Goal: Information Seeking & Learning: Find specific fact

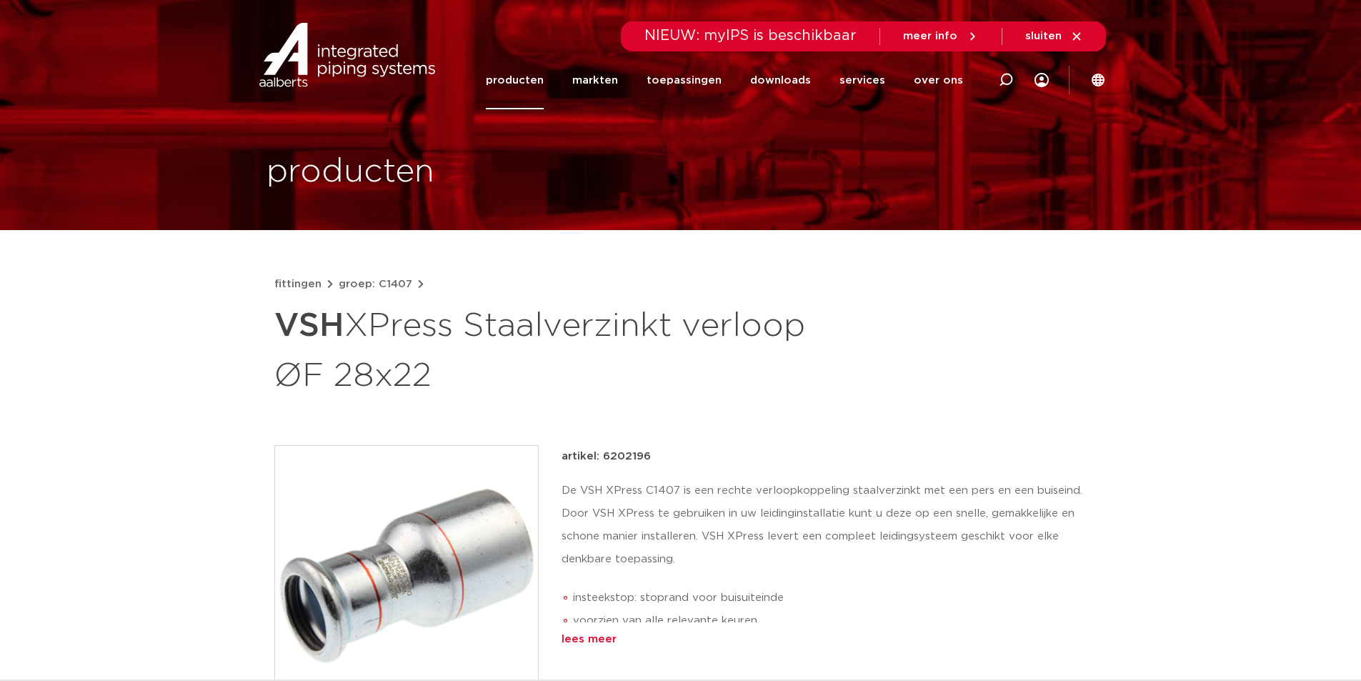
click at [292, 276] on link "fittingen" at bounding box center [297, 284] width 47 height 17
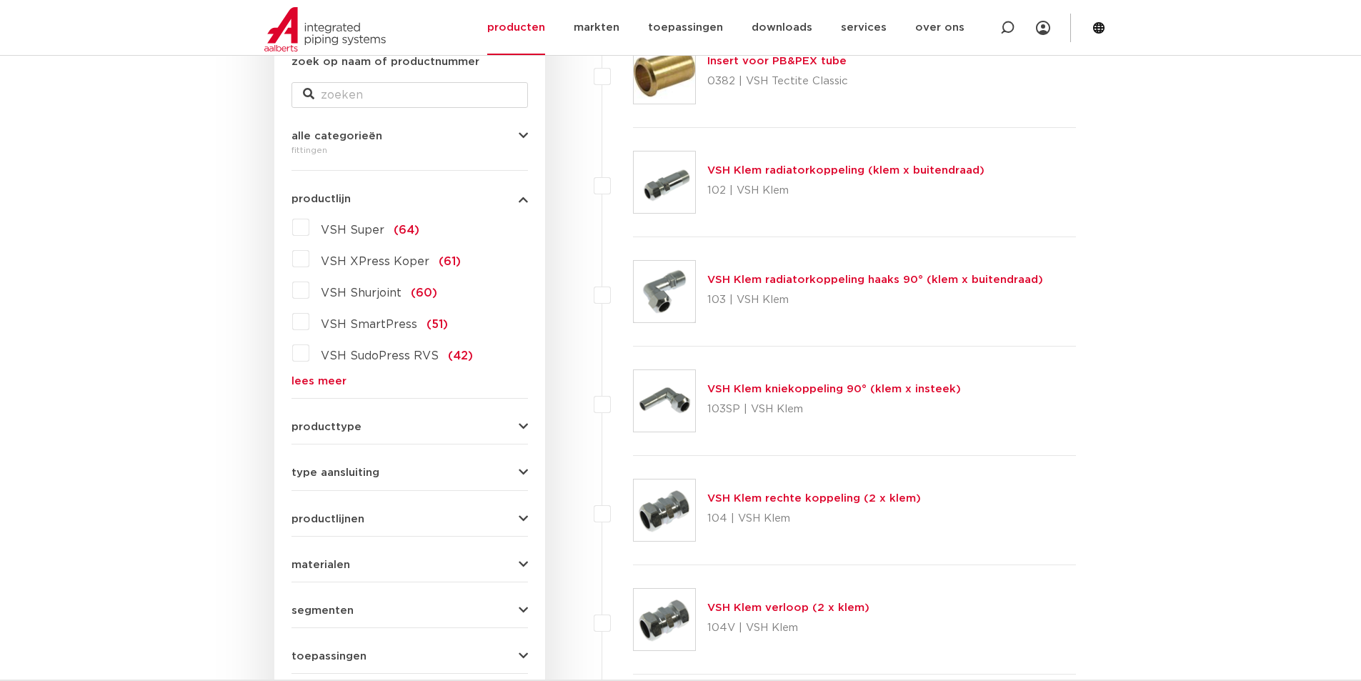
scroll to position [281, 0]
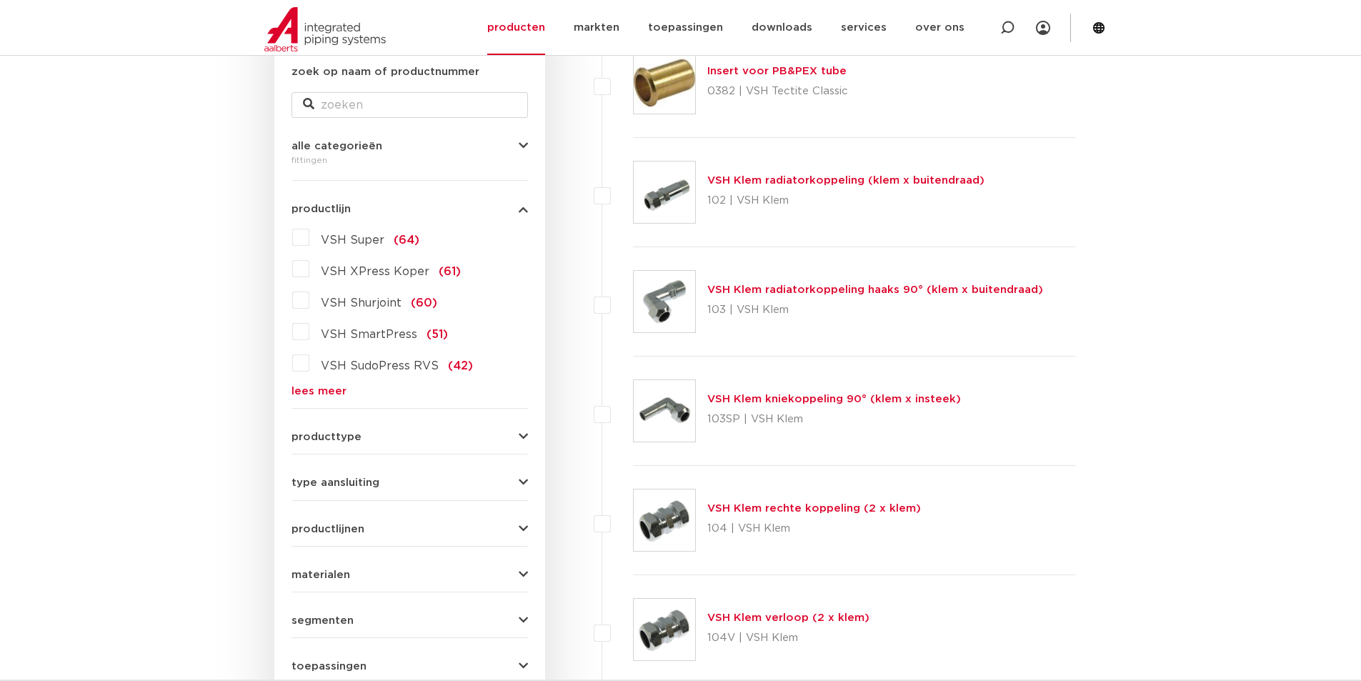
click at [359, 438] on button "producttype" at bounding box center [410, 437] width 237 height 11
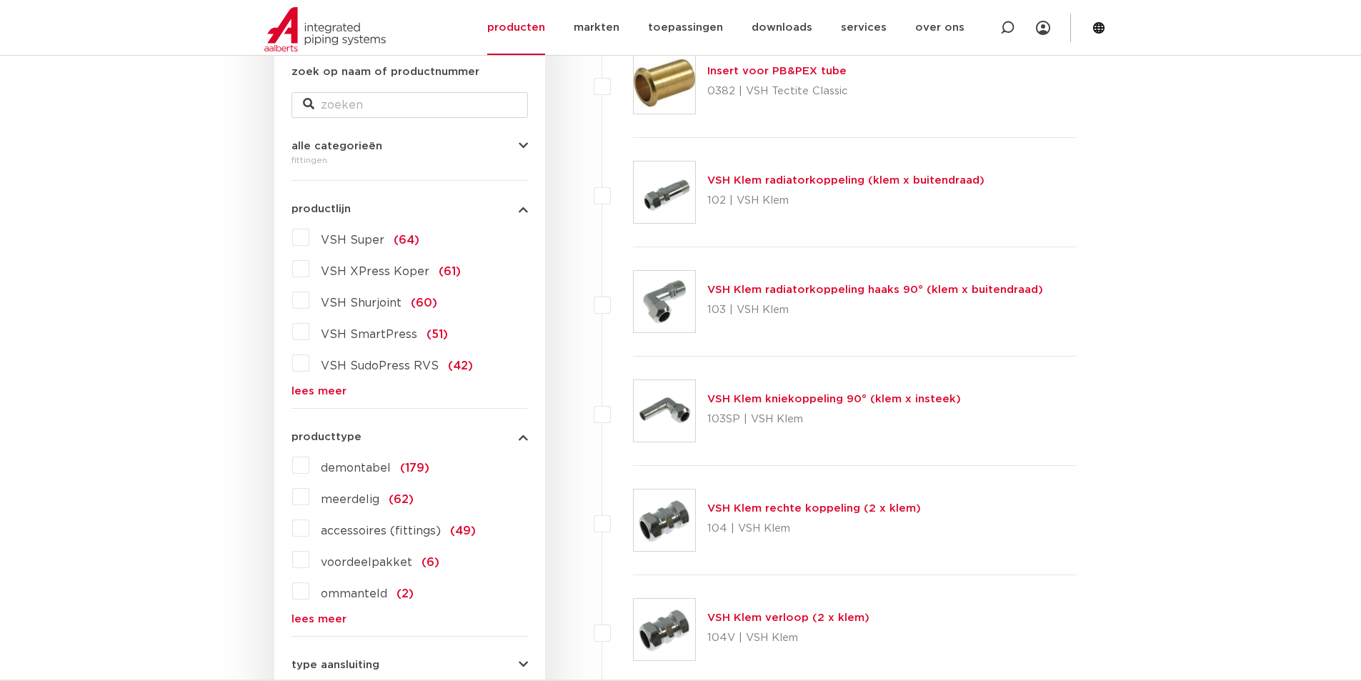
click at [359, 440] on button "producttype" at bounding box center [410, 437] width 237 height 11
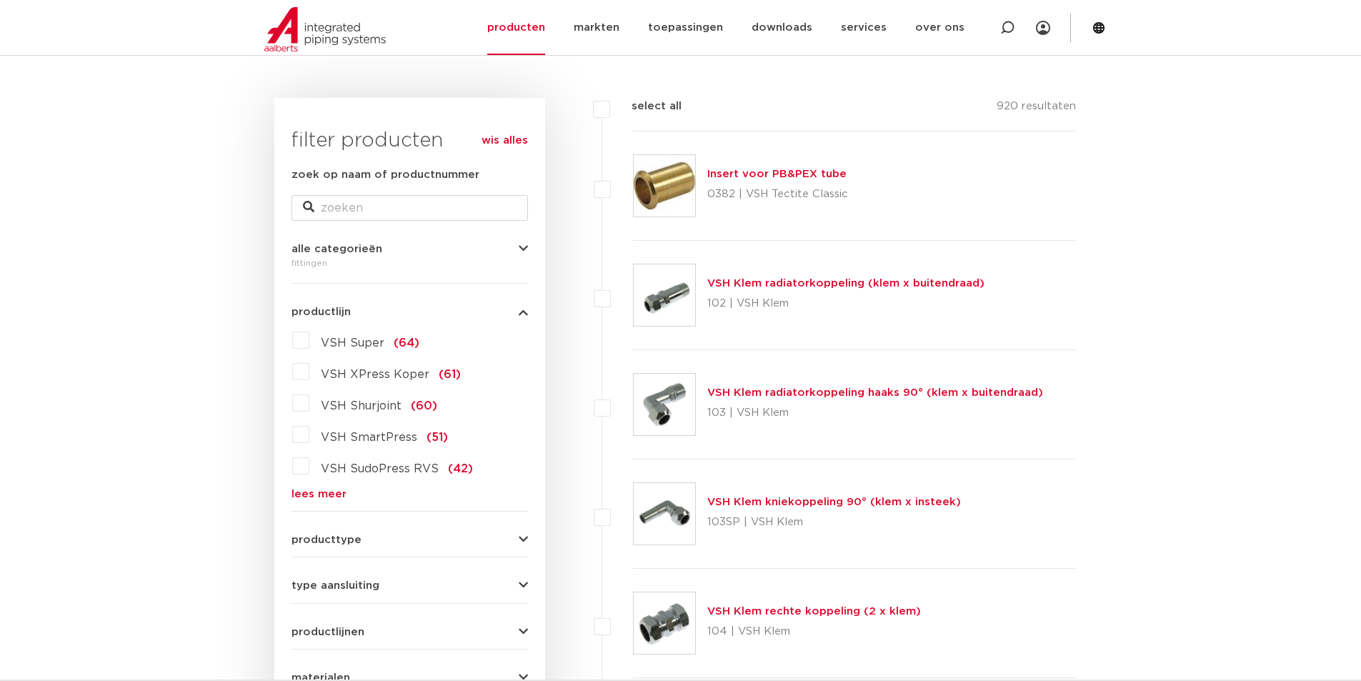
scroll to position [0, 0]
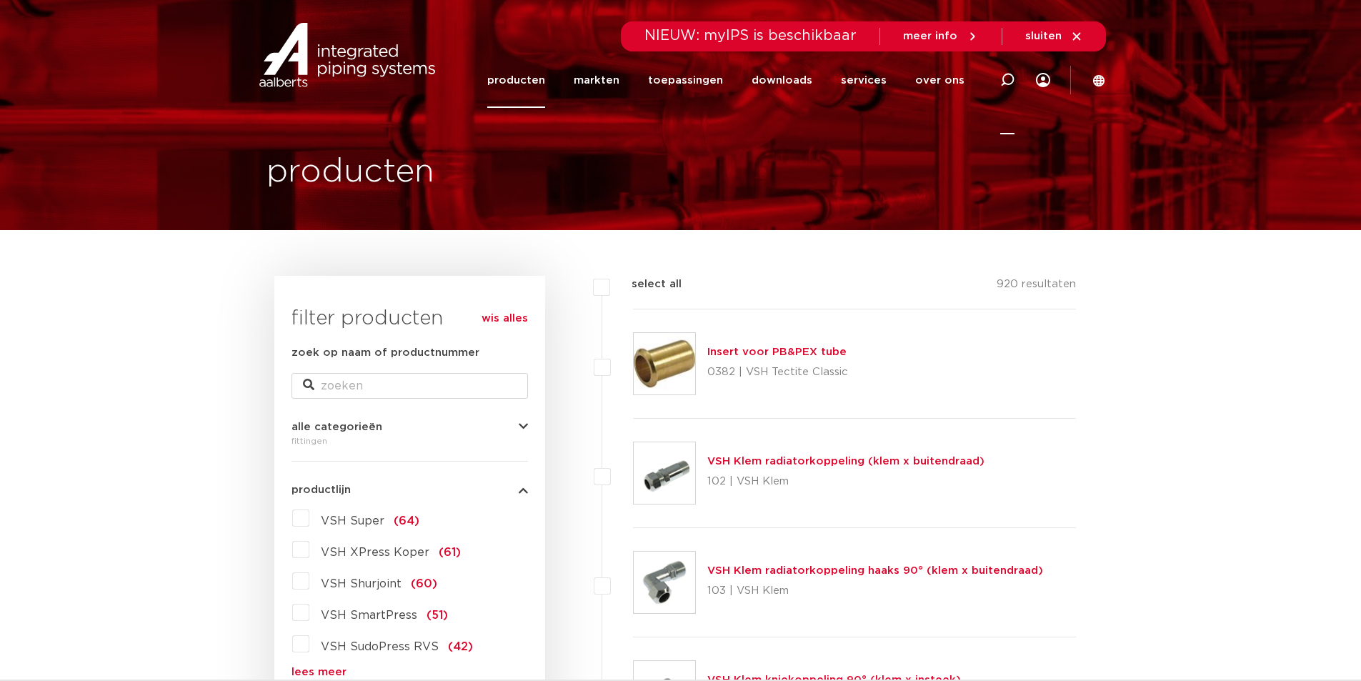
click at [1010, 75] on icon at bounding box center [1007, 80] width 14 height 14
type input "xpress koper"
click button "Zoeken" at bounding box center [0, 0] width 0 height 0
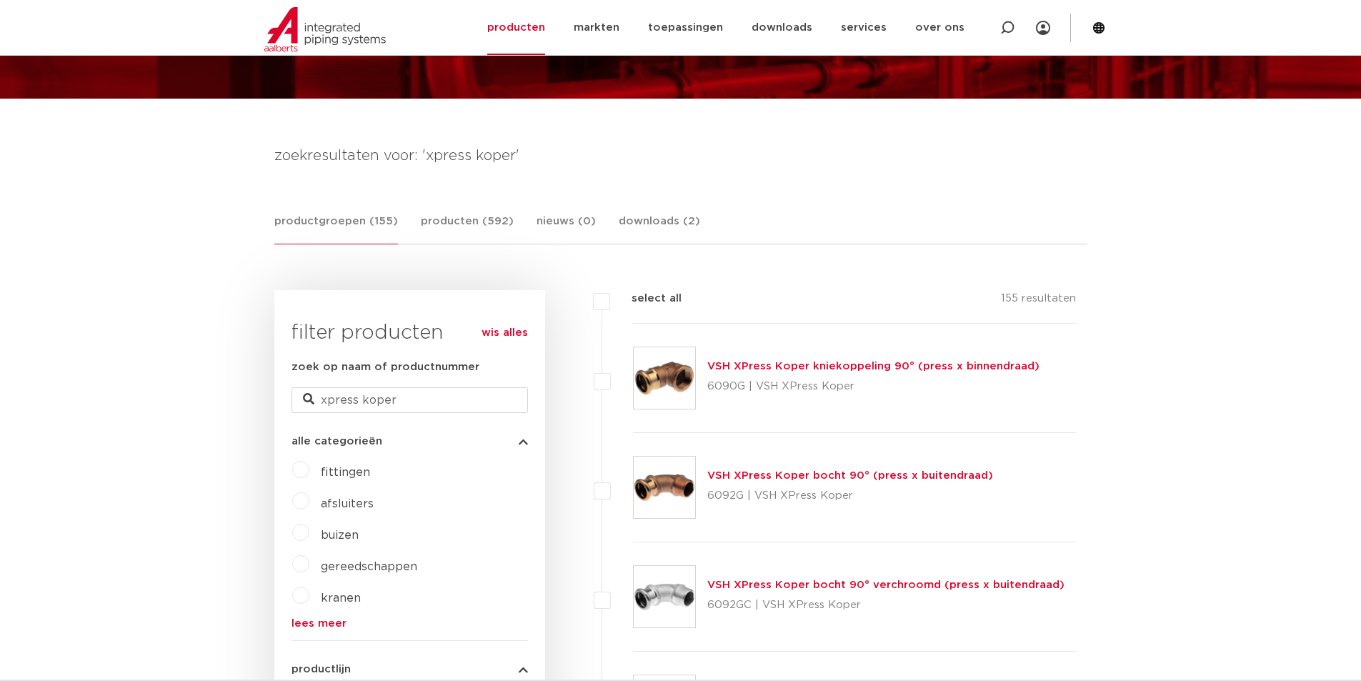
scroll to position [143, 0]
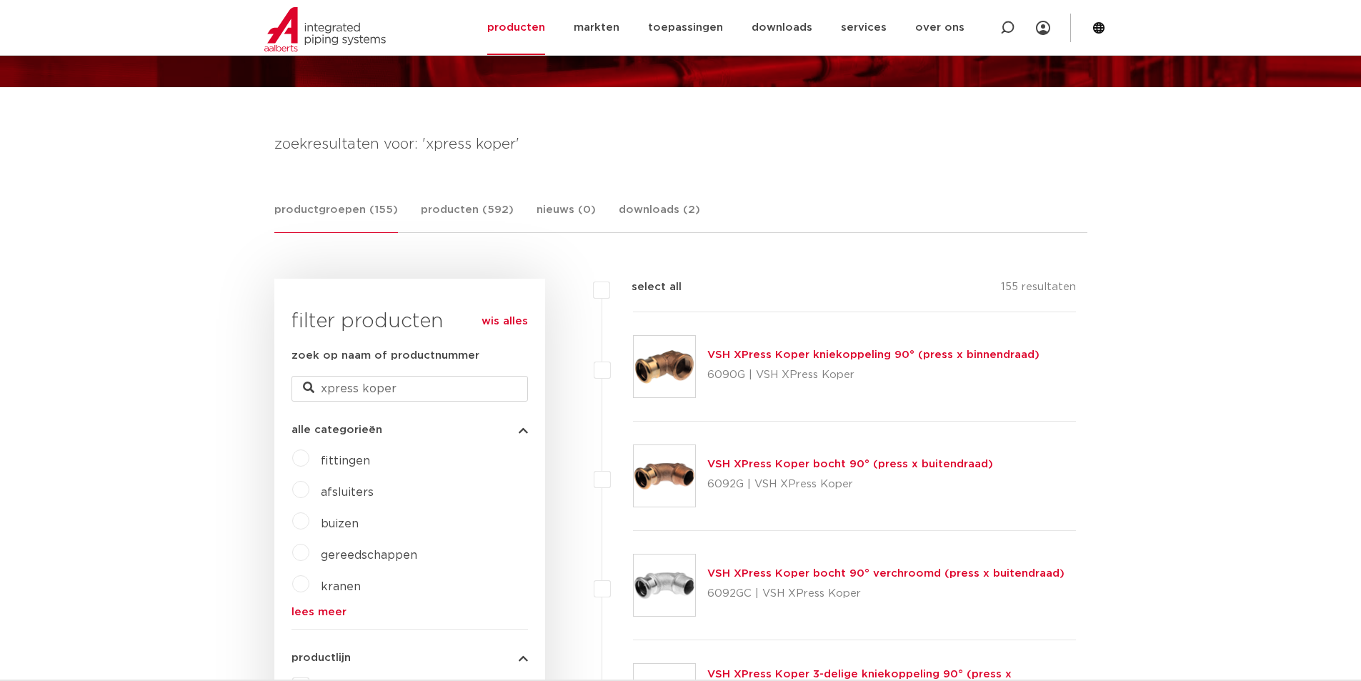
click at [347, 461] on span "fittingen" at bounding box center [345, 460] width 49 height 11
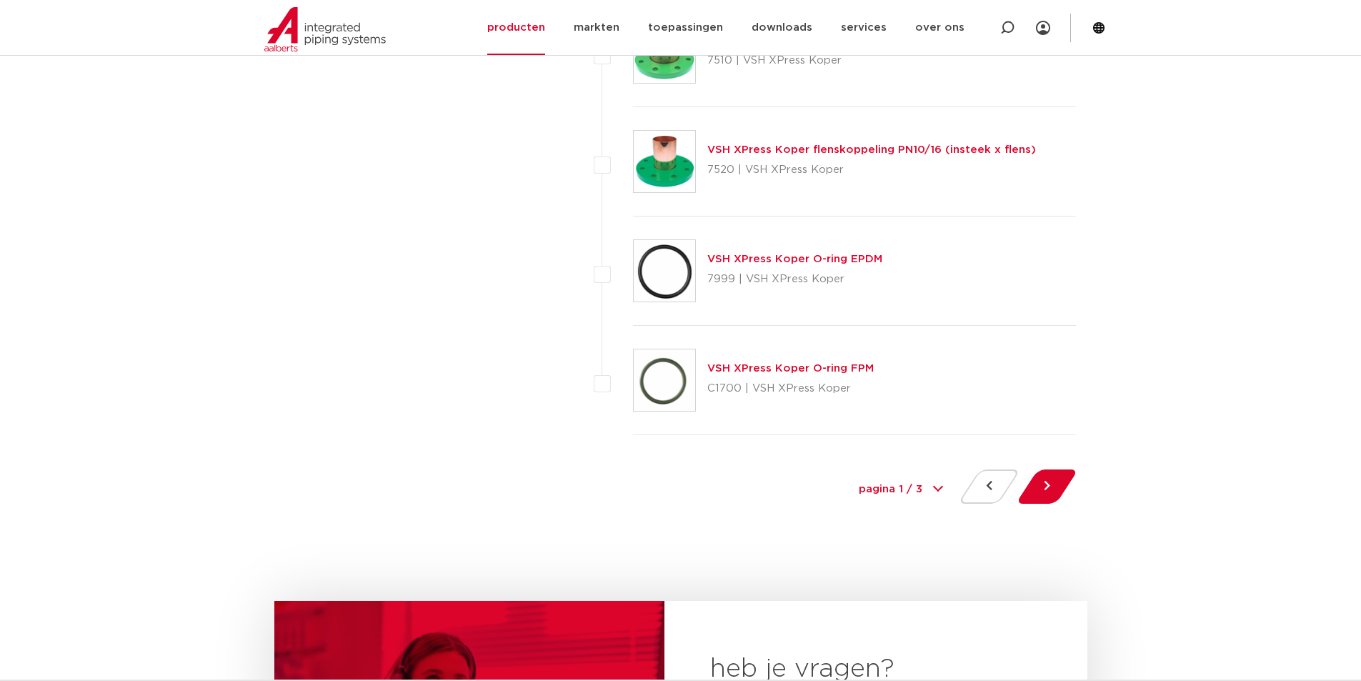
scroll to position [6788, 0]
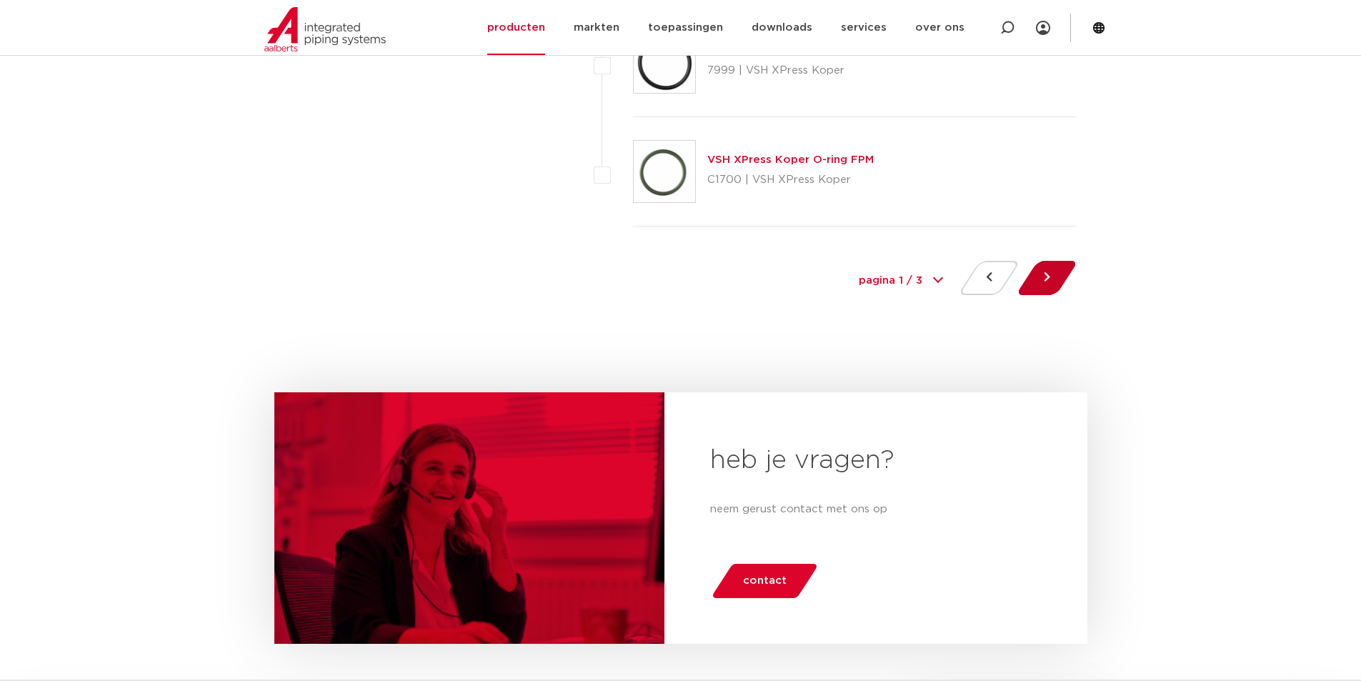
click at [1045, 283] on button at bounding box center [1047, 278] width 41 height 34
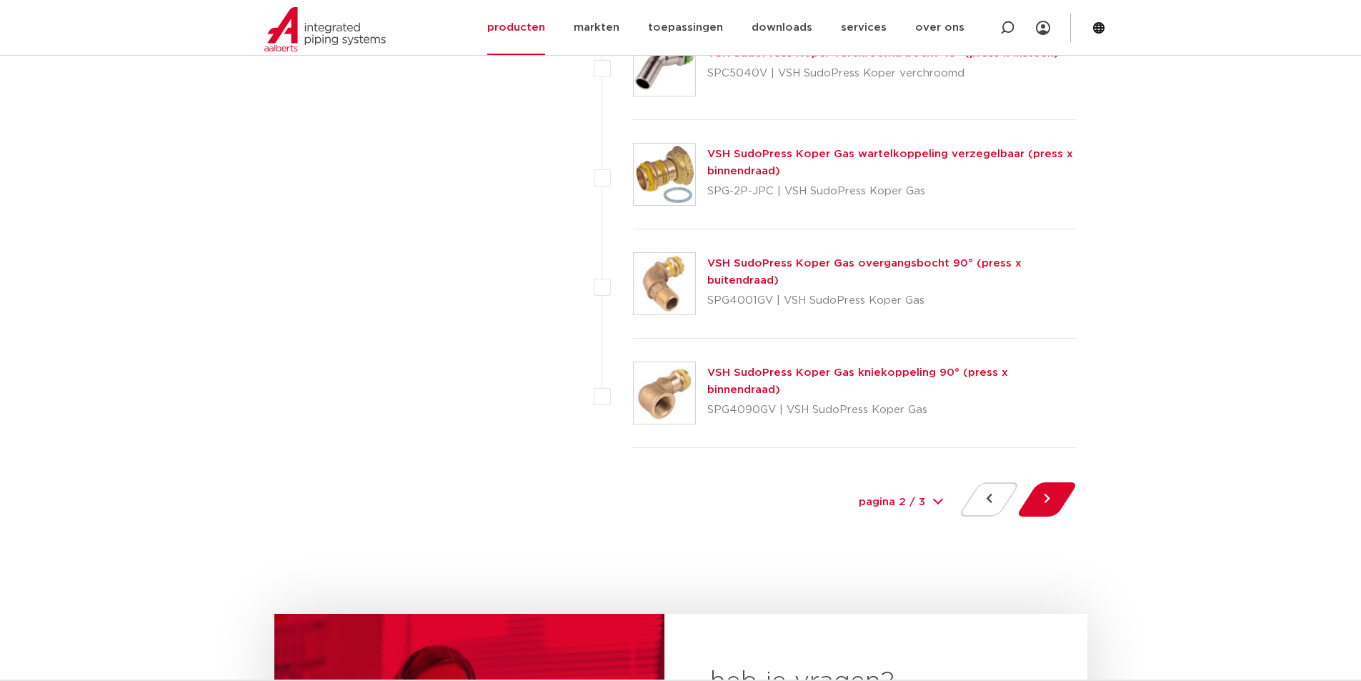
scroll to position [6574, 0]
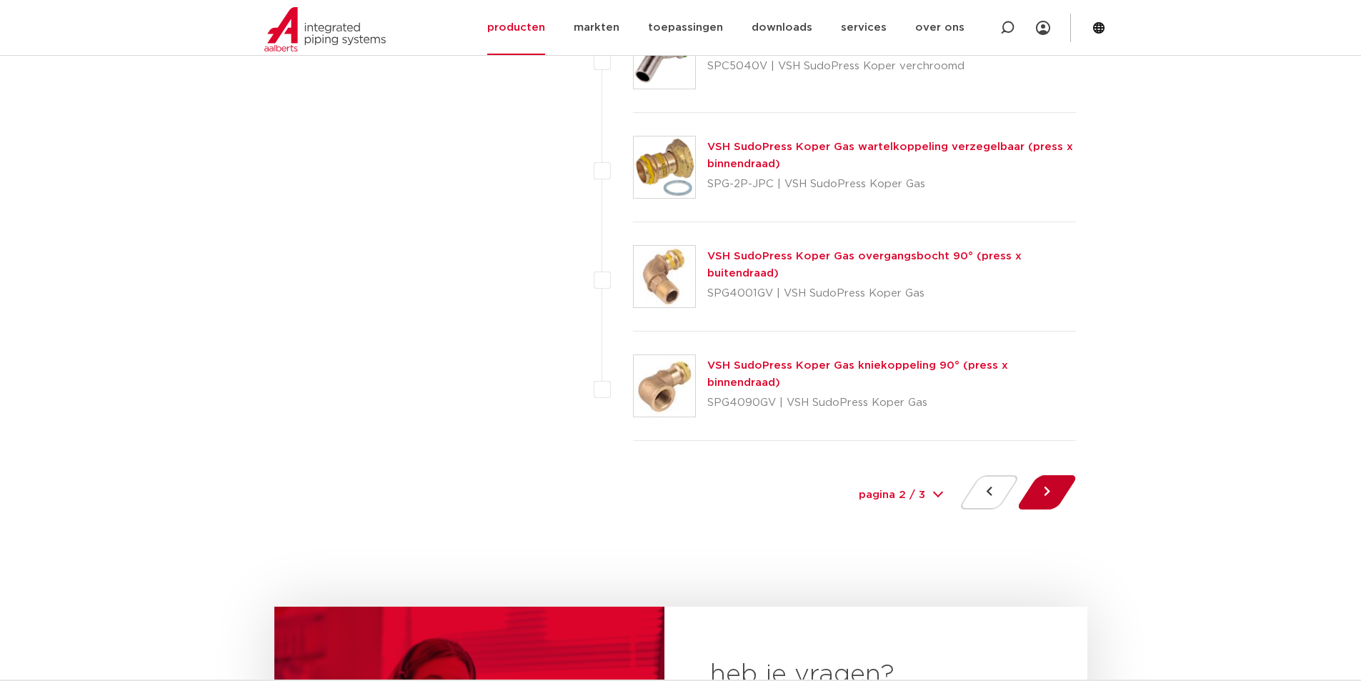
click at [1054, 498] on button at bounding box center [1047, 492] width 41 height 34
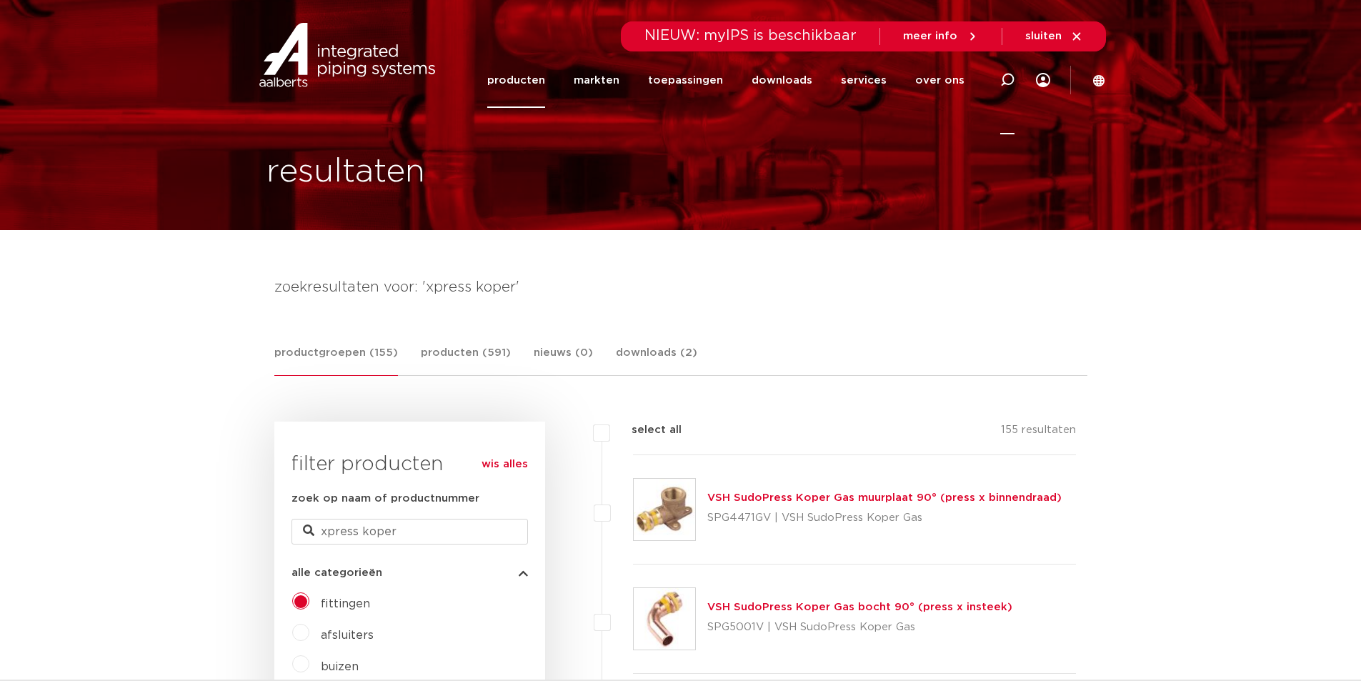
click at [1010, 78] on icon at bounding box center [1007, 80] width 14 height 14
type input "28 x 22"
click button "Zoeken" at bounding box center [0, 0] width 0 height 0
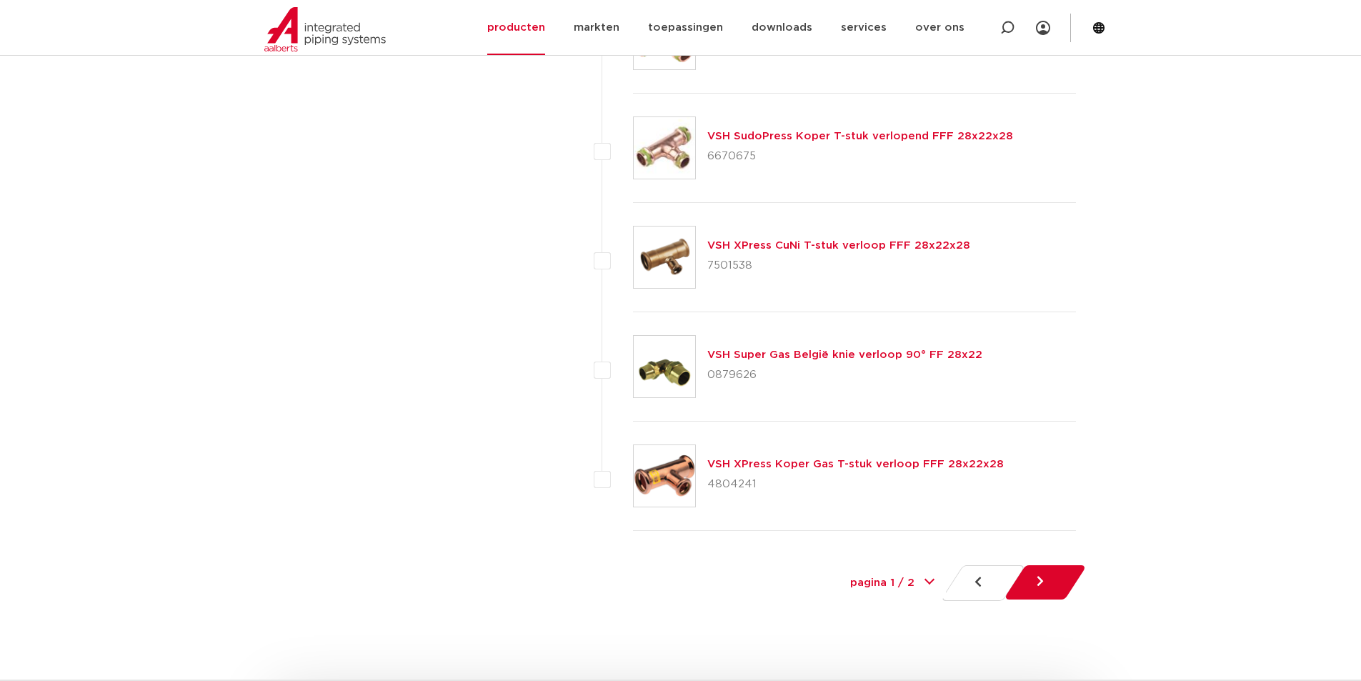
scroll to position [6502, 0]
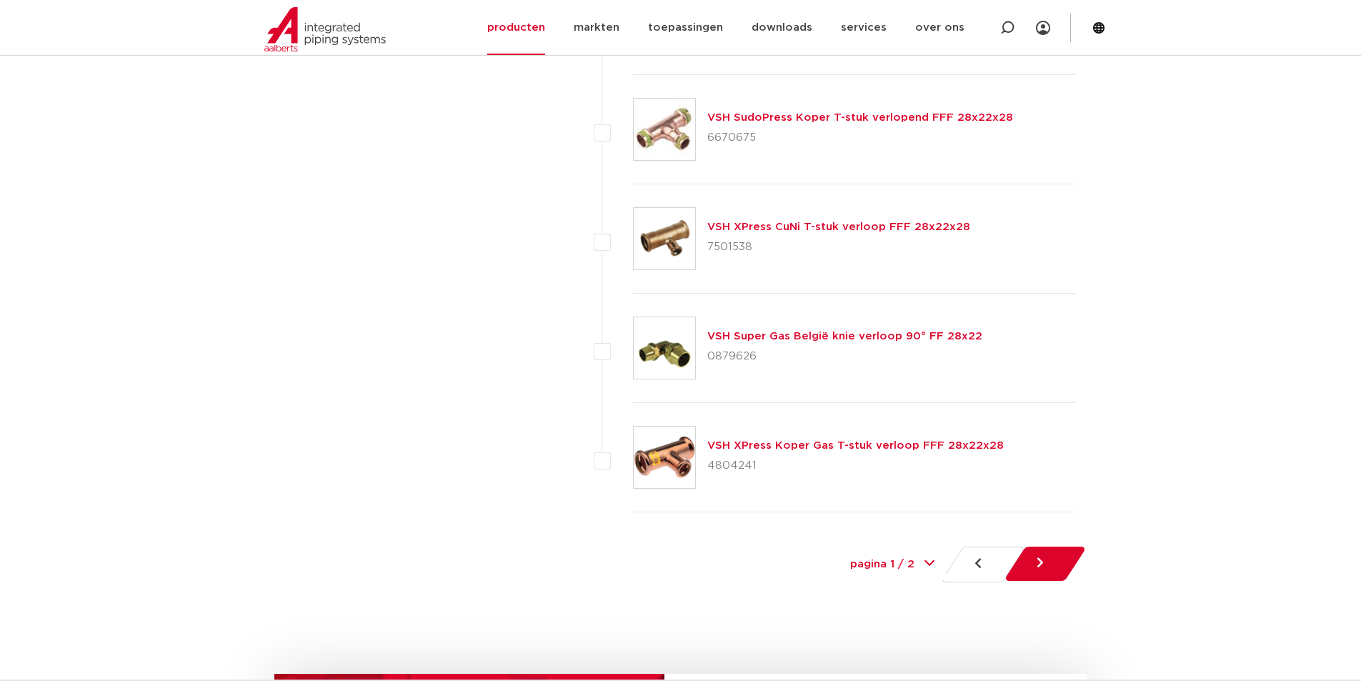
click at [1040, 569] on link at bounding box center [1046, 564] width 84 height 34
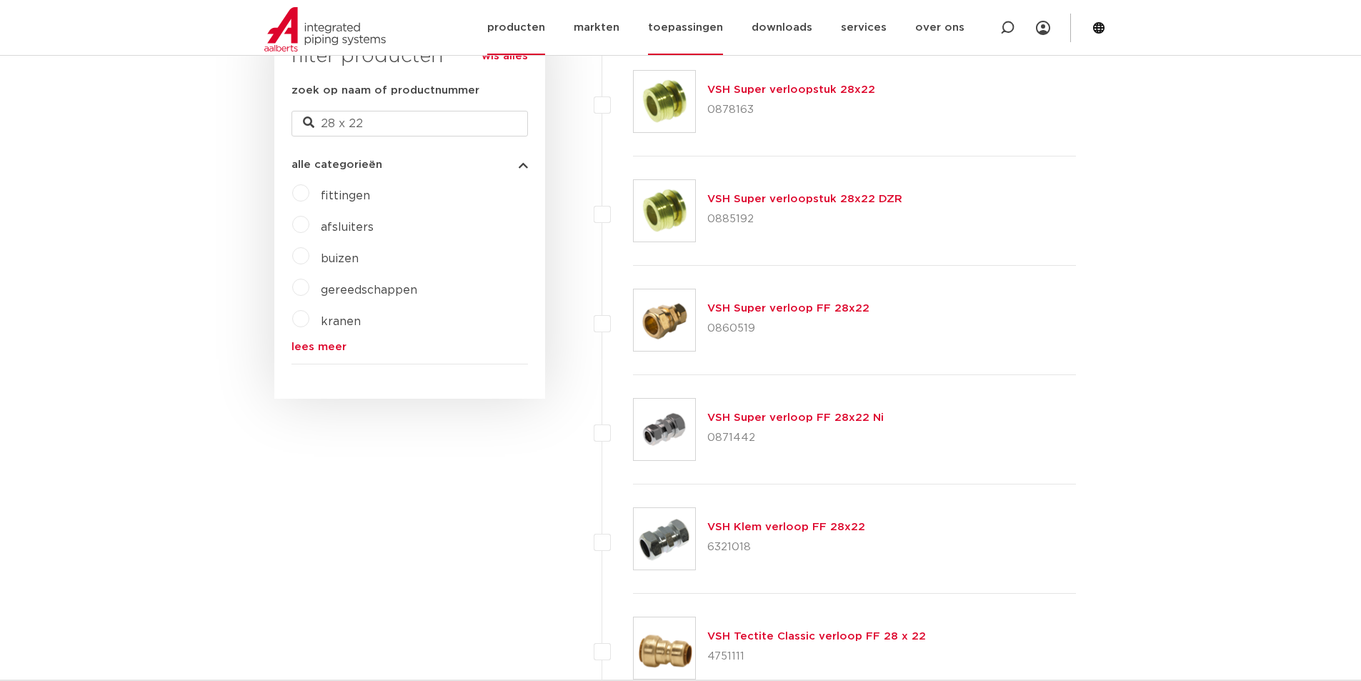
scroll to position [387, 0]
